Goal: Check status: Check status

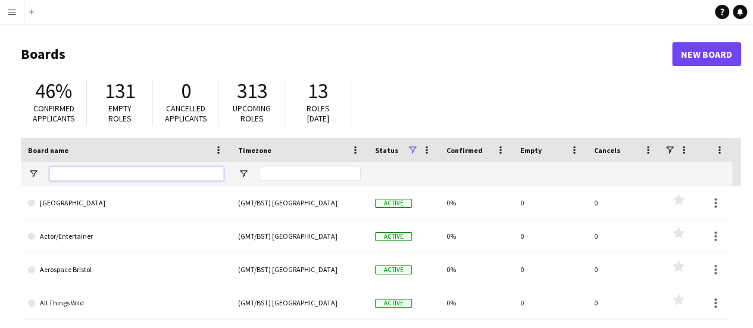
click at [163, 172] on input "Board name Filter Input" at bounding box center [136, 174] width 174 height 14
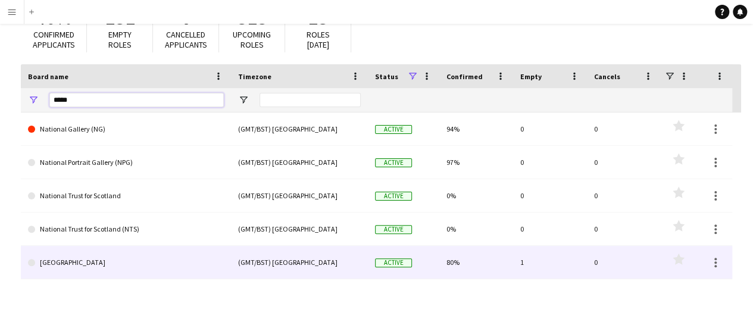
scroll to position [60, 0]
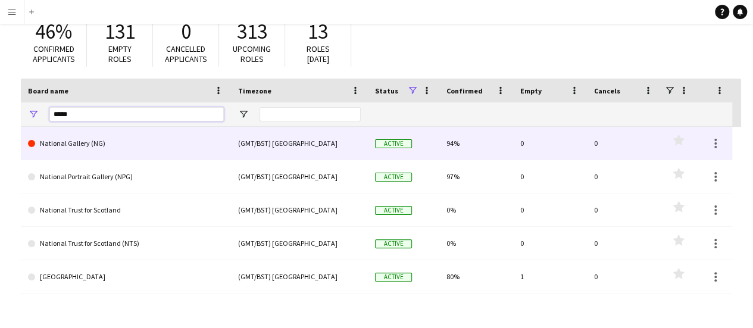
type input "*****"
click at [187, 146] on link "National Gallery (NG)" at bounding box center [126, 143] width 196 height 33
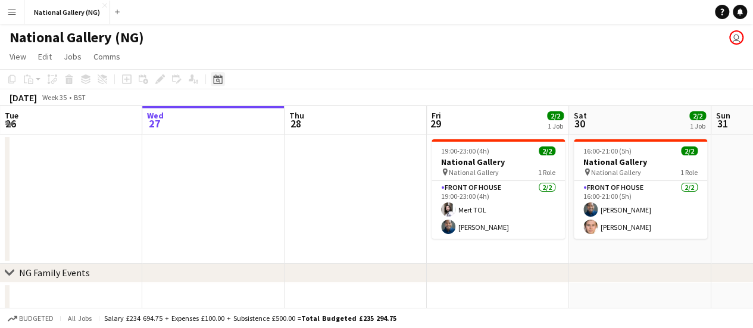
click at [217, 80] on icon "Date picker" at bounding box center [218, 79] width 10 height 10
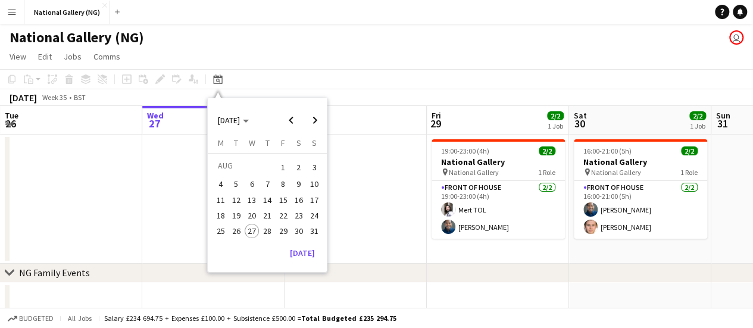
click at [283, 169] on span "1" at bounding box center [283, 167] width 14 height 17
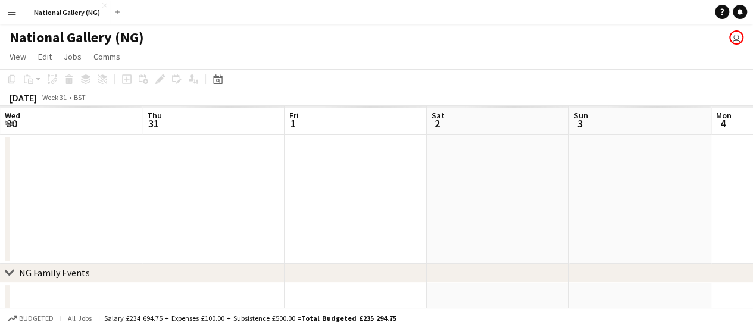
scroll to position [0, 410]
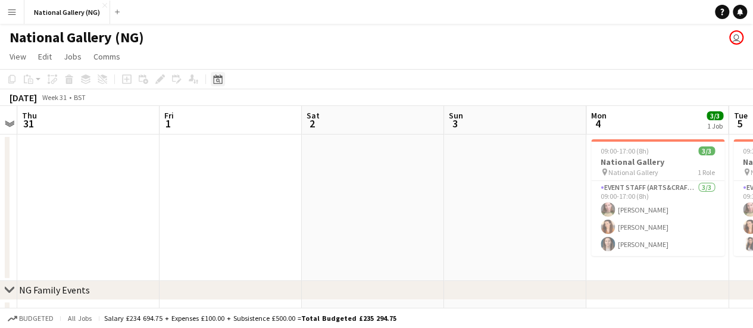
click at [218, 78] on icon "Date picker" at bounding box center [218, 79] width 10 height 10
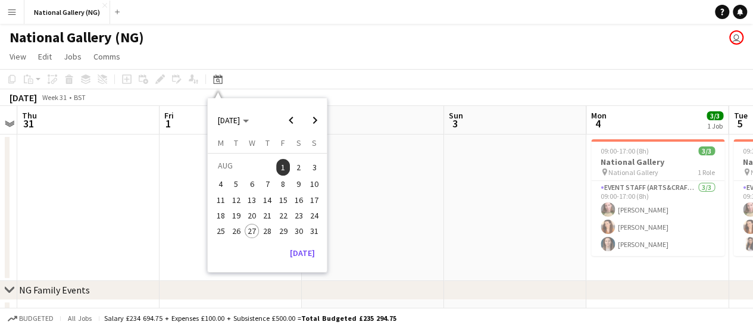
click at [255, 182] on span "6" at bounding box center [252, 184] width 14 height 14
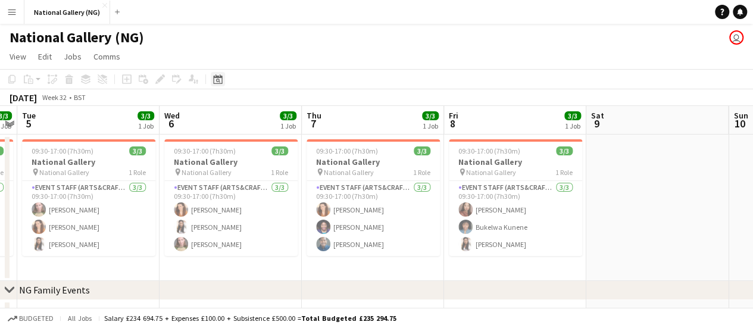
click at [217, 79] on icon at bounding box center [218, 81] width 4 height 4
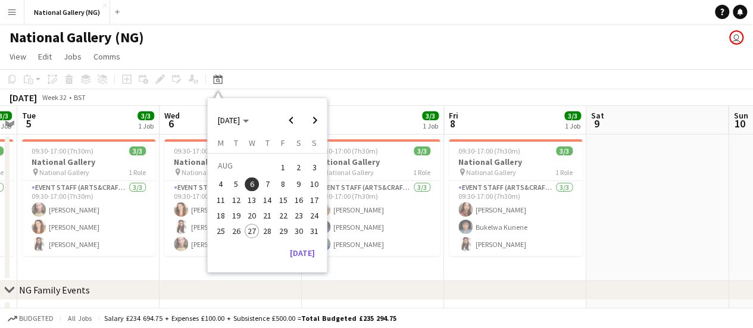
click at [220, 197] on span "11" at bounding box center [221, 200] width 14 height 14
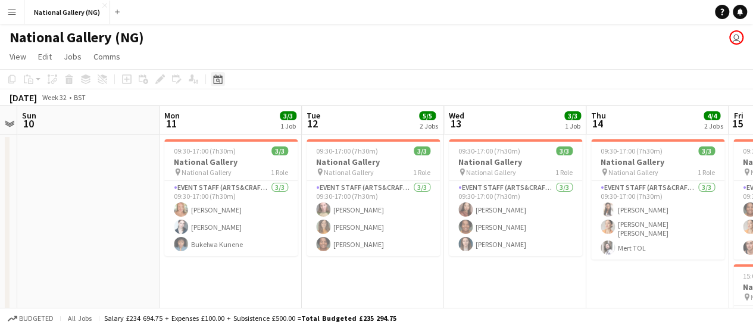
click at [214, 78] on icon at bounding box center [217, 79] width 9 height 10
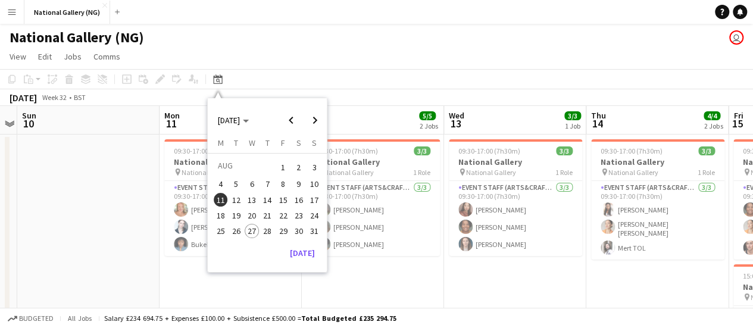
click at [218, 213] on span "18" at bounding box center [221, 215] width 14 height 14
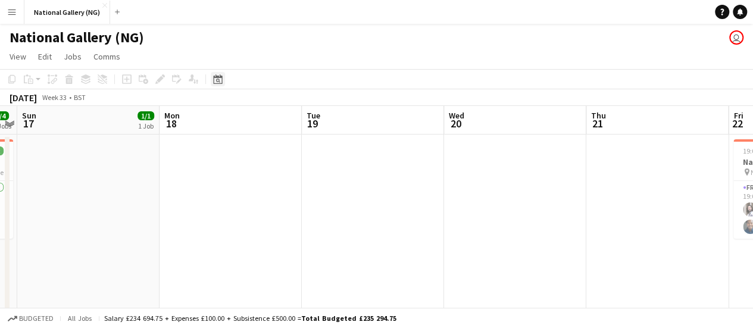
click at [222, 76] on icon "Date picker" at bounding box center [218, 79] width 10 height 10
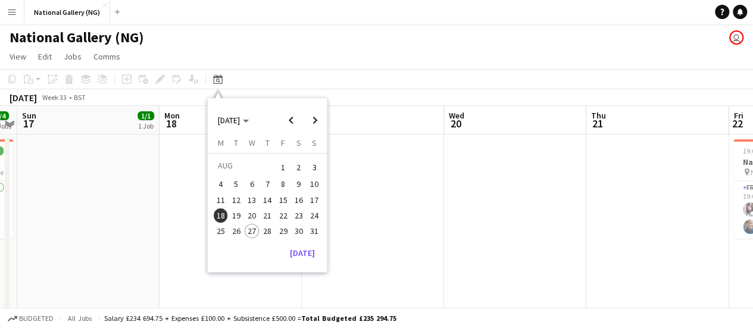
click at [283, 217] on span "22" at bounding box center [283, 215] width 14 height 14
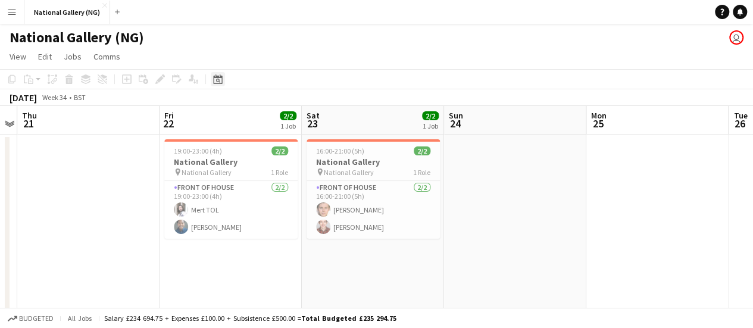
click at [218, 72] on div "Date picker" at bounding box center [218, 79] width 14 height 14
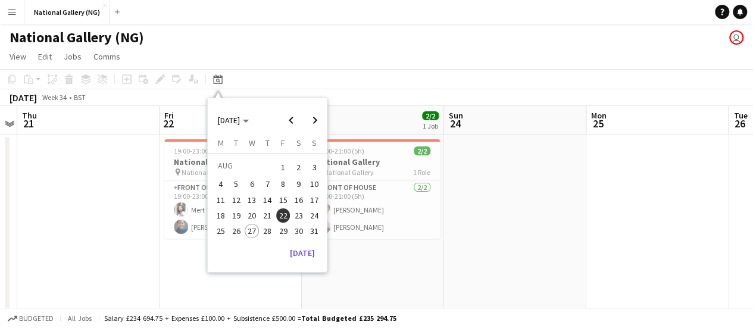
click at [263, 197] on span "14" at bounding box center [267, 200] width 14 height 14
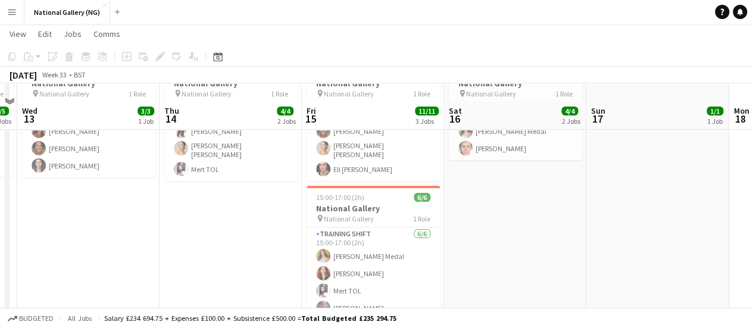
scroll to position [60, 0]
